Goal: Information Seeking & Learning: Learn about a topic

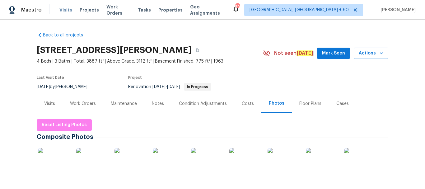
click at [62, 11] on span "Visits" at bounding box center [65, 10] width 13 height 6
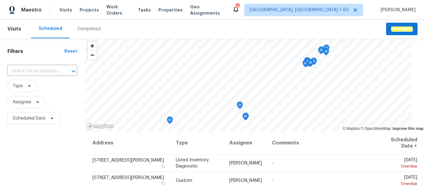
click at [82, 29] on div "Completed" at bounding box center [88, 29] width 23 height 6
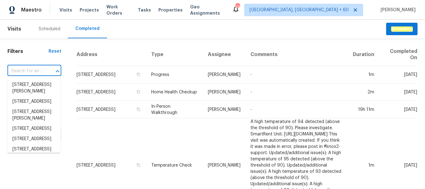
click at [19, 71] on input "text" at bounding box center [25, 71] width 36 height 10
paste input "[STREET_ADDRESS]"
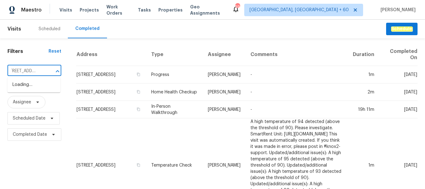
type input "[STREET_ADDRESS]"
click at [48, 90] on li "[STREET_ADDRESS]" at bounding box center [33, 85] width 53 height 10
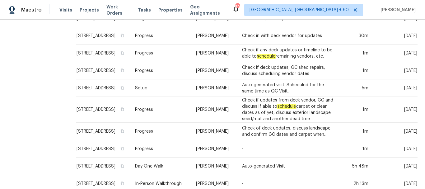
scroll to position [209, 0]
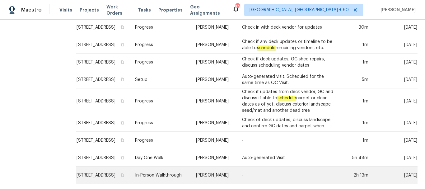
click at [159, 172] on td "In-Person Walkthrough" at bounding box center [160, 175] width 61 height 17
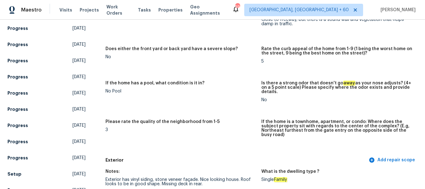
scroll to position [125, 0]
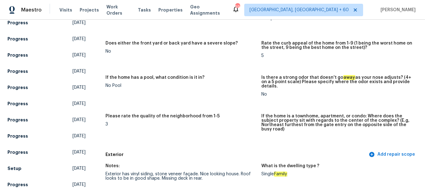
click at [240, 122] on div "3" at bounding box center [181, 124] width 151 height 4
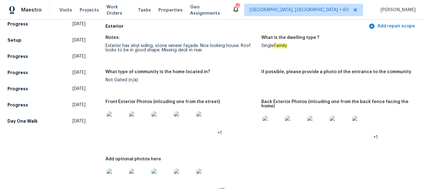
click at [270, 126] on img at bounding box center [273, 126] width 20 height 20
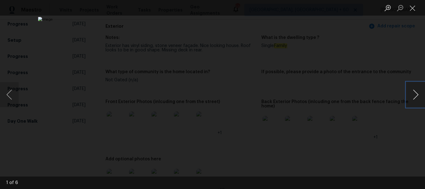
click at [416, 96] on button "Next image" at bounding box center [416, 94] width 19 height 25
click at [408, 98] on button "Next image" at bounding box center [416, 94] width 19 height 25
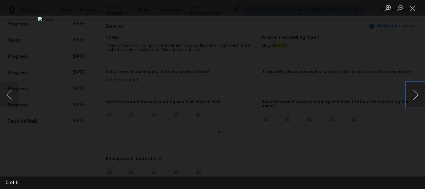
click at [408, 98] on button "Next image" at bounding box center [416, 94] width 19 height 25
click at [417, 100] on button "Next image" at bounding box center [416, 94] width 19 height 25
click at [412, 10] on button "Close lightbox" at bounding box center [413, 7] width 12 height 11
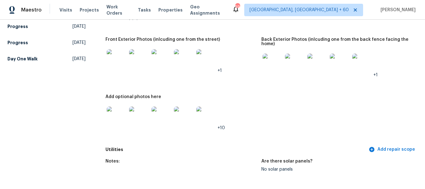
scroll to position [284, 0]
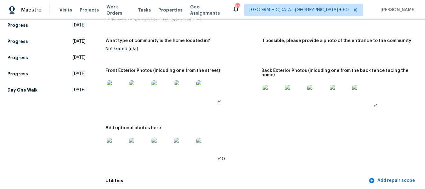
click at [107, 96] on img at bounding box center [117, 90] width 20 height 20
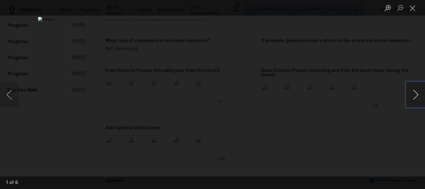
click at [418, 97] on button "Next image" at bounding box center [416, 94] width 19 height 25
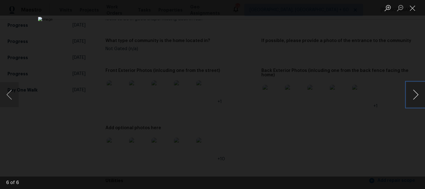
click at [418, 97] on button "Next image" at bounding box center [416, 94] width 19 height 25
click at [416, 8] on button "Close lightbox" at bounding box center [413, 7] width 12 height 11
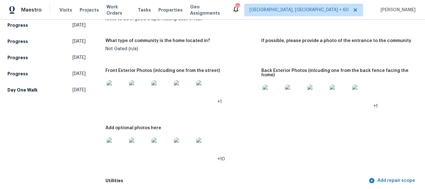
click at [116, 150] on img at bounding box center [117, 148] width 20 height 20
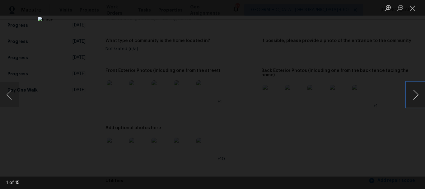
click at [413, 96] on button "Next image" at bounding box center [416, 94] width 19 height 25
click at [417, 96] on button "Next image" at bounding box center [416, 94] width 19 height 25
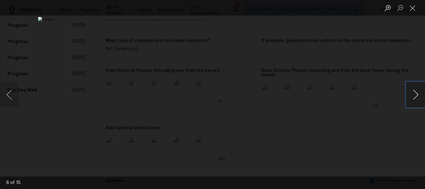
click at [417, 96] on button "Next image" at bounding box center [416, 94] width 19 height 25
click at [413, 9] on button "Close lightbox" at bounding box center [413, 7] width 12 height 11
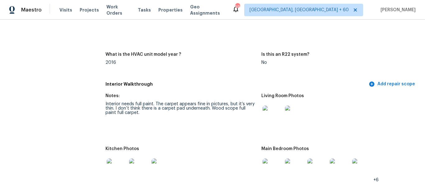
scroll to position [658, 0]
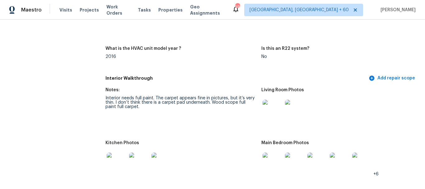
click at [270, 108] on img at bounding box center [273, 110] width 20 height 20
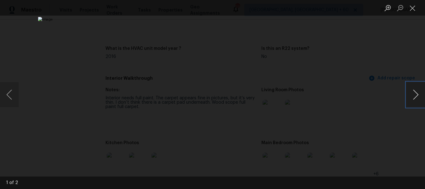
click at [414, 99] on button "Next image" at bounding box center [416, 94] width 19 height 25
click at [414, 8] on button "Close lightbox" at bounding box center [413, 7] width 12 height 11
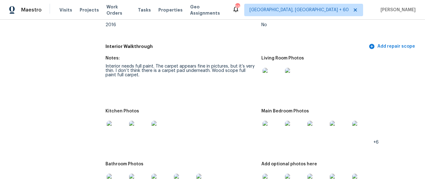
scroll to position [689, 0]
click at [267, 83] on img at bounding box center [273, 79] width 20 height 20
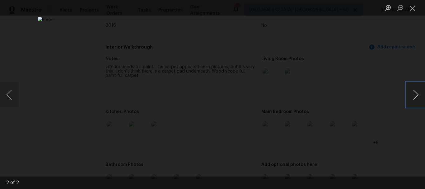
click at [416, 101] on button "Next image" at bounding box center [416, 94] width 19 height 25
click at [412, 2] on button "Close lightbox" at bounding box center [413, 7] width 12 height 11
